Goal: Check status: Check status

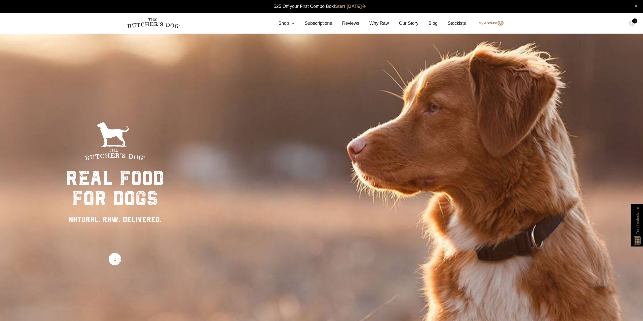
click at [493, 22] on link "My Account" at bounding box center [488, 23] width 30 height 6
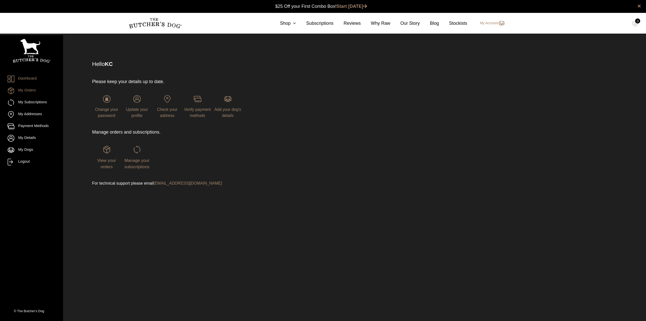
click at [31, 90] on link "My Orders" at bounding box center [32, 90] width 48 height 7
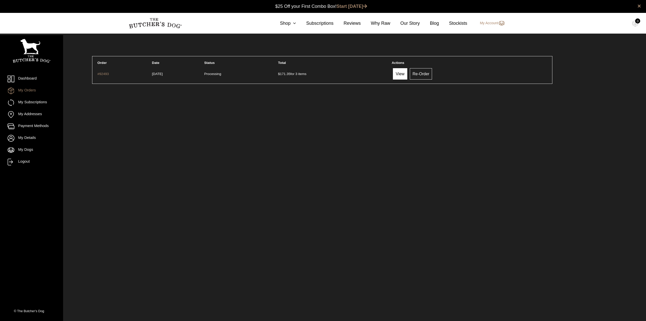
click at [407, 72] on link "View" at bounding box center [400, 73] width 14 height 11
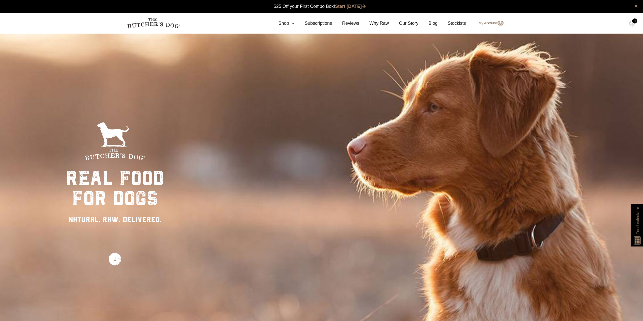
click at [494, 23] on link "My Account" at bounding box center [488, 23] width 30 height 6
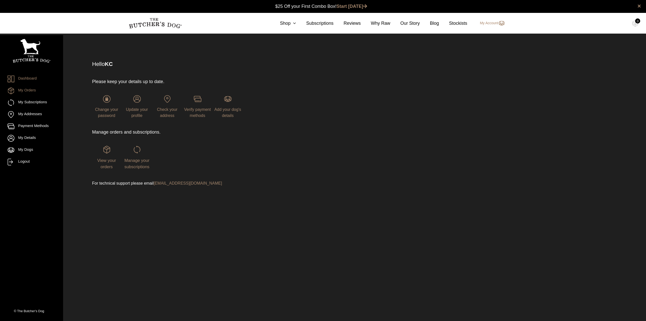
click at [33, 90] on link "My Orders" at bounding box center [32, 90] width 48 height 7
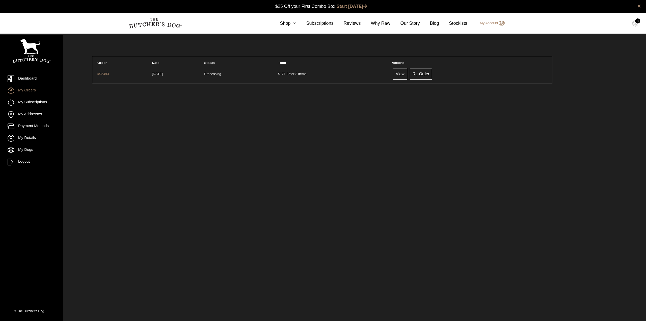
click at [232, 74] on td "Processing" at bounding box center [238, 74] width 73 height 14
